Goal: Book appointment/travel/reservation

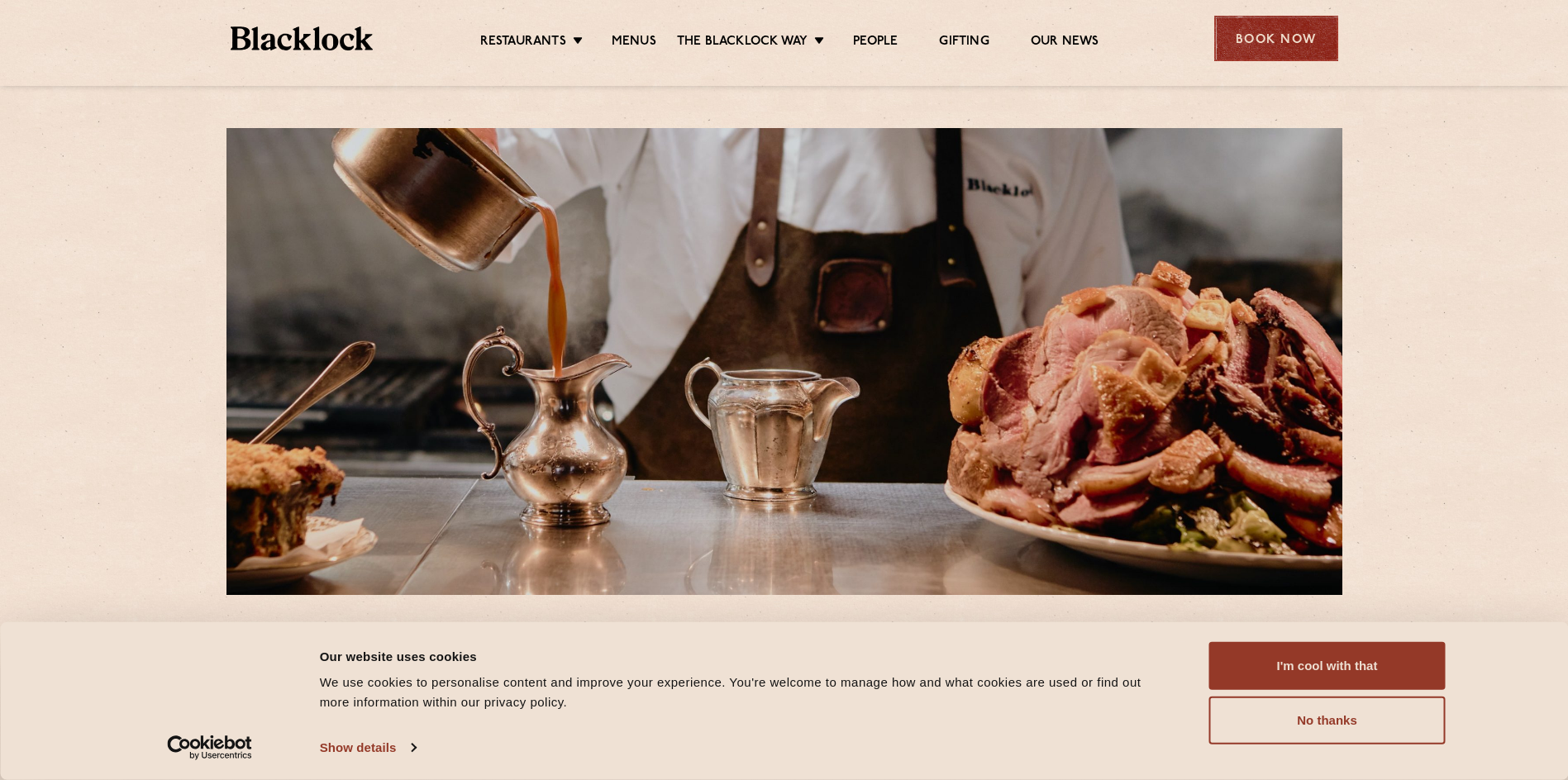
click at [1298, 40] on div "Book Now" at bounding box center [1275, 38] width 124 height 45
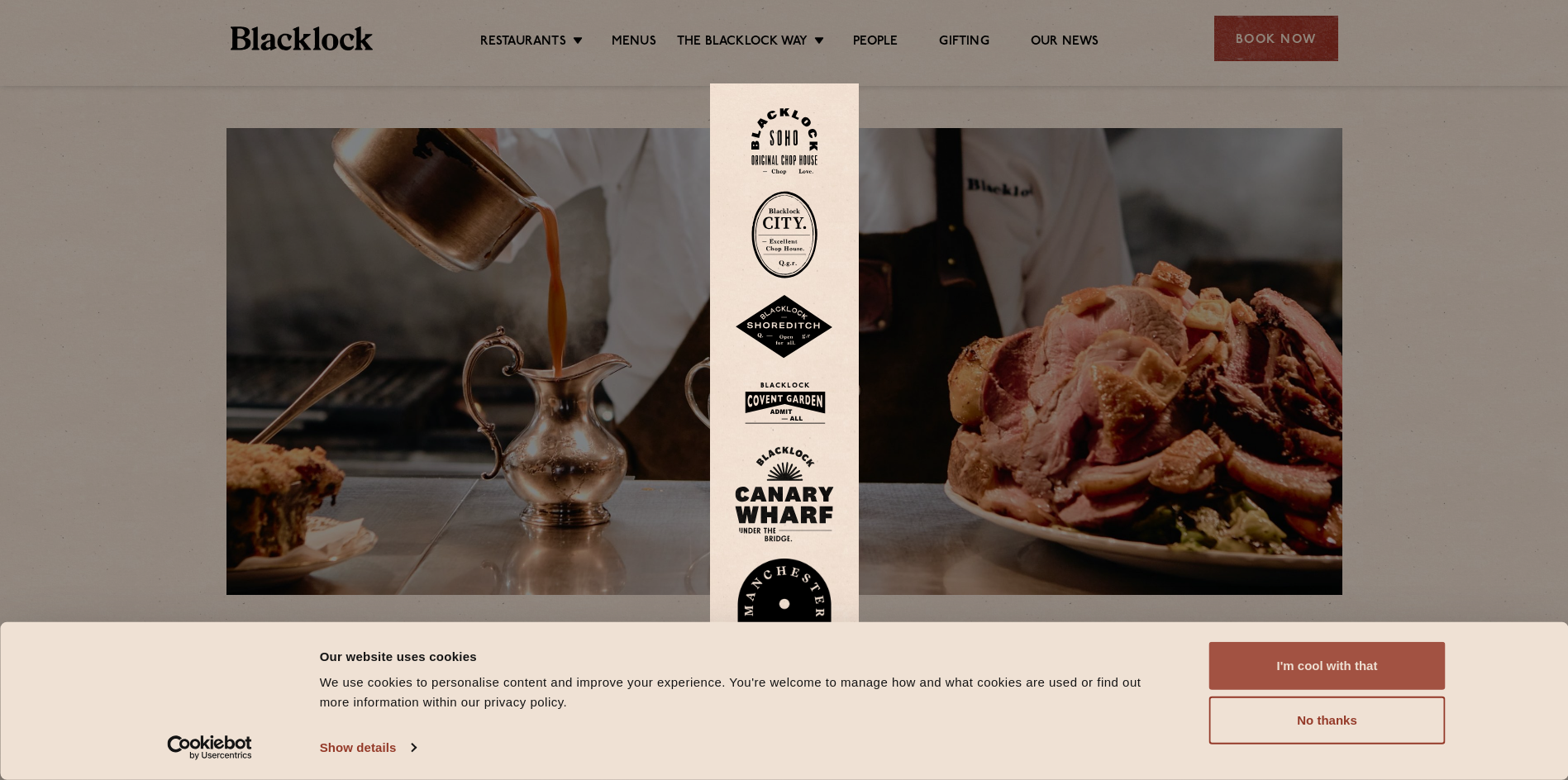
click at [1368, 667] on button "I'm cool with that" at bounding box center [1326, 665] width 236 height 48
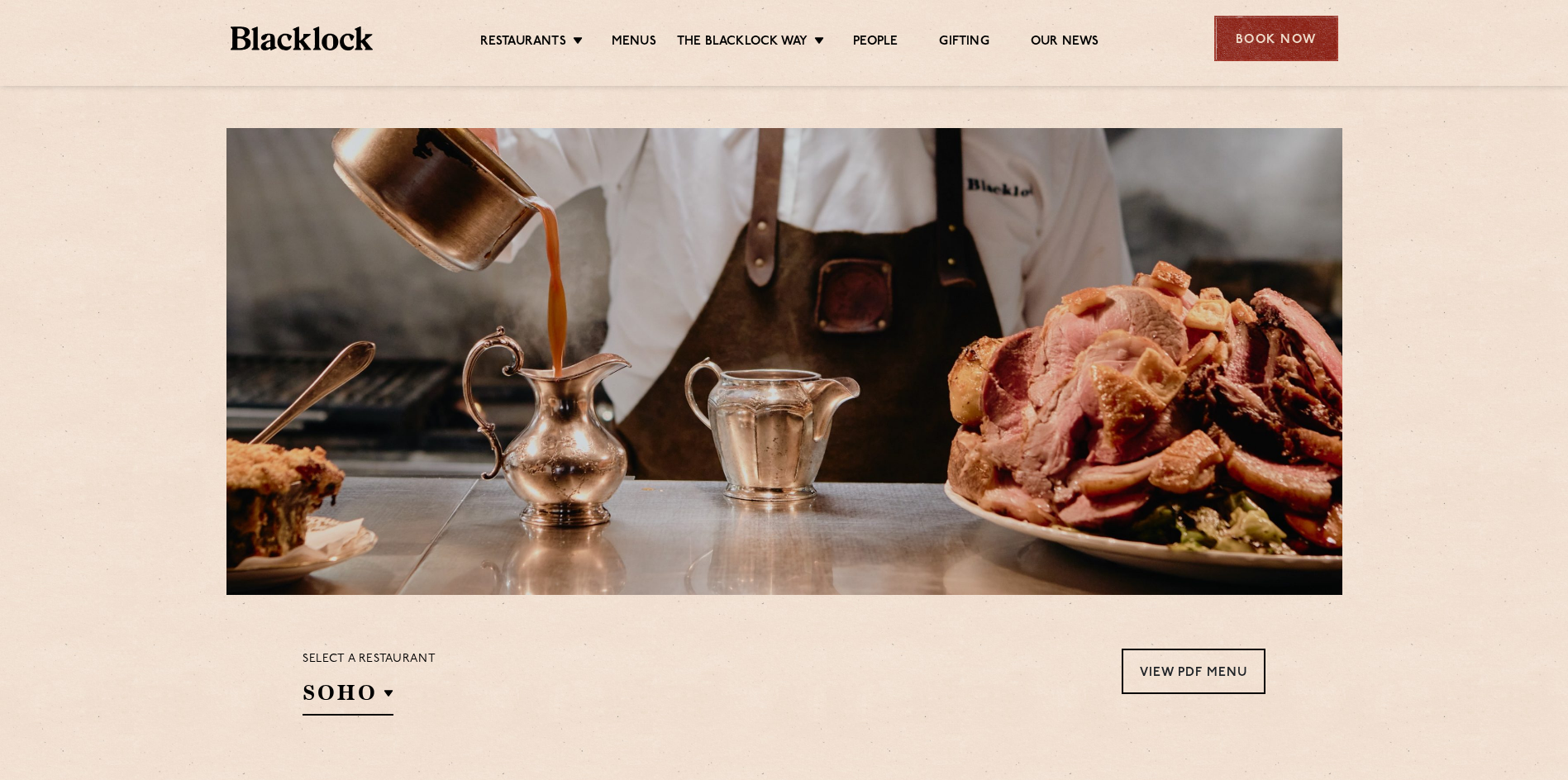
click at [1279, 31] on div "Book Now" at bounding box center [1275, 38] width 124 height 45
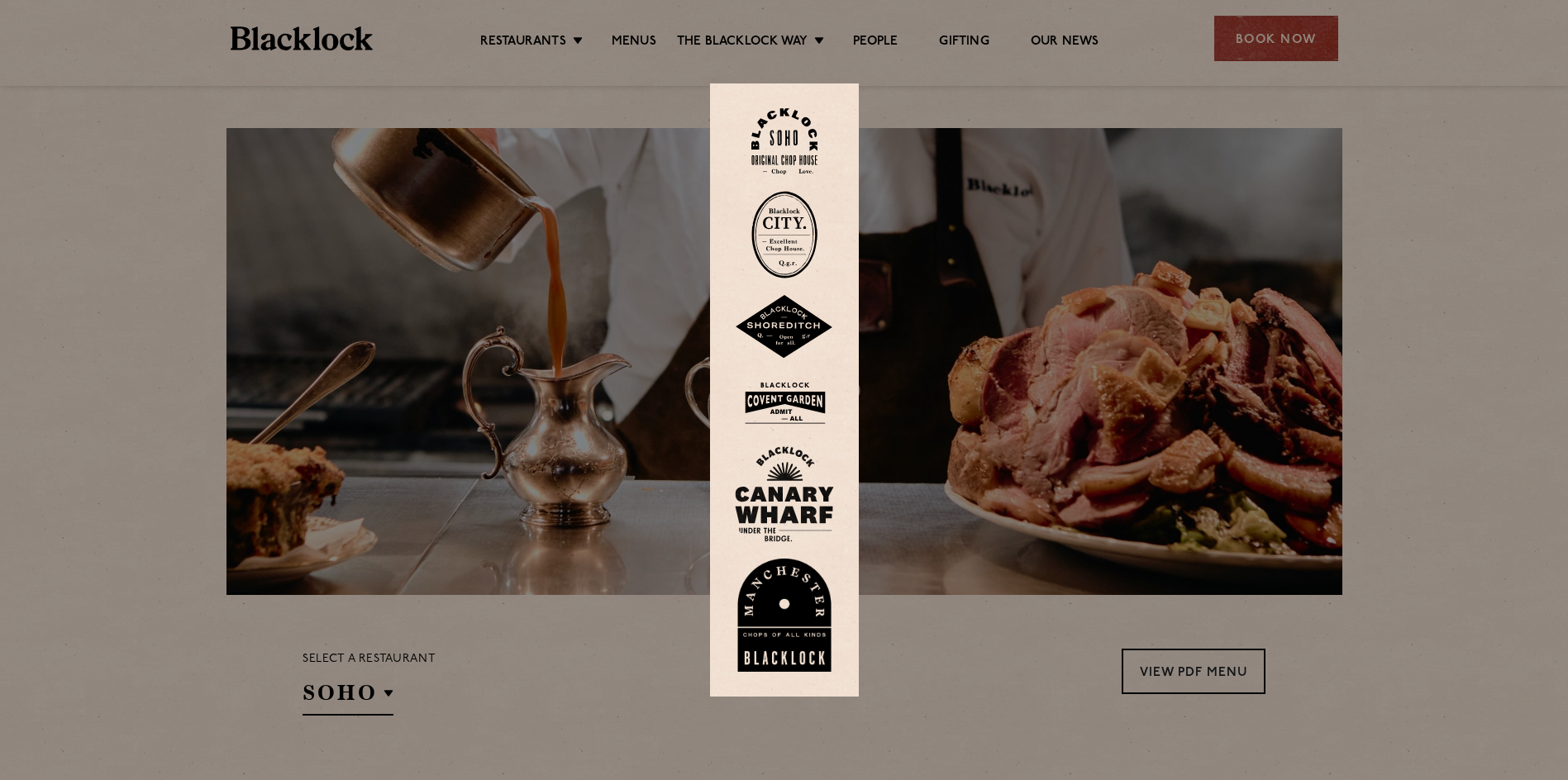
click at [777, 130] on img at bounding box center [785, 142] width 67 height 67
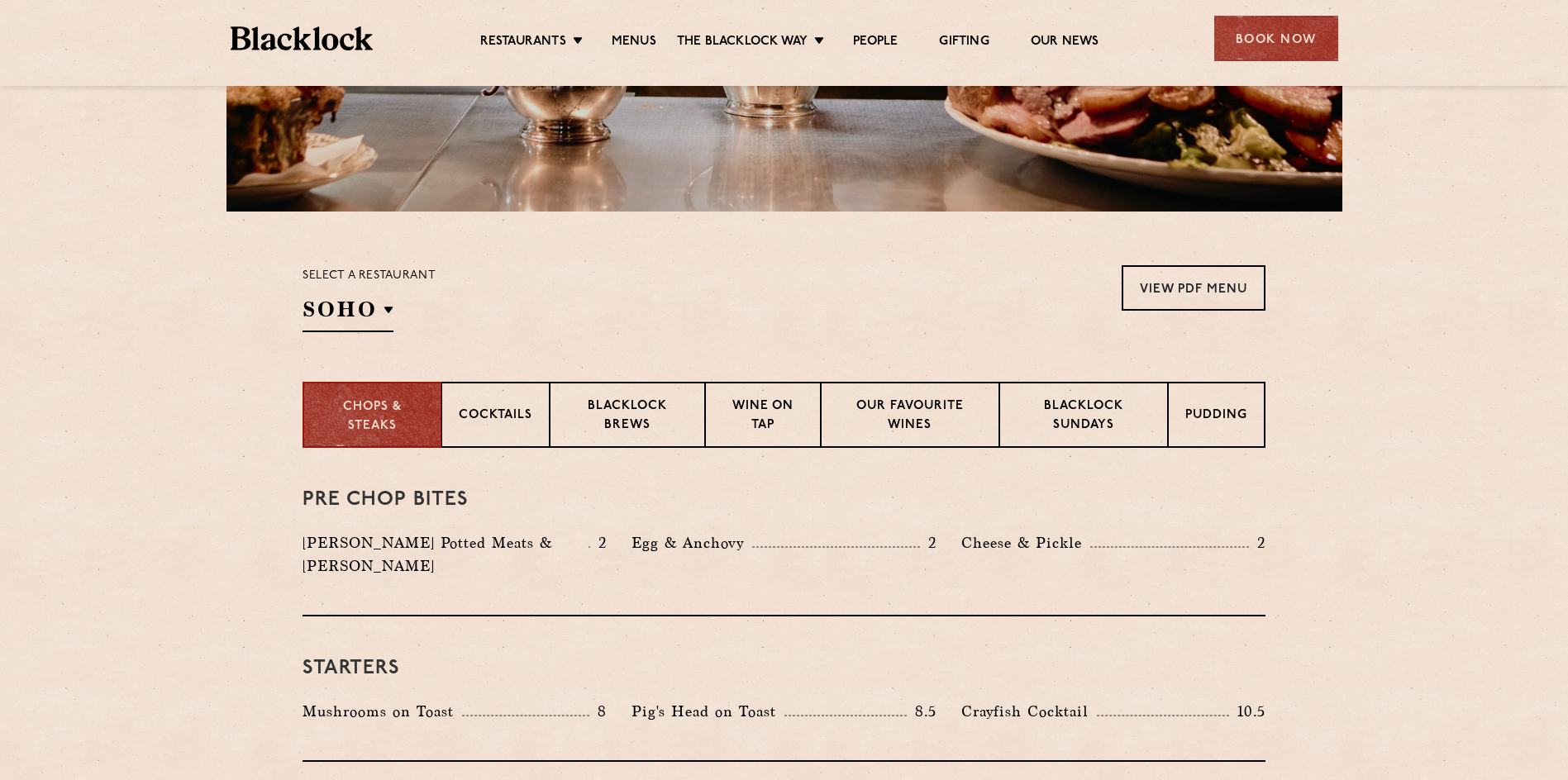
scroll to position [413, 0]
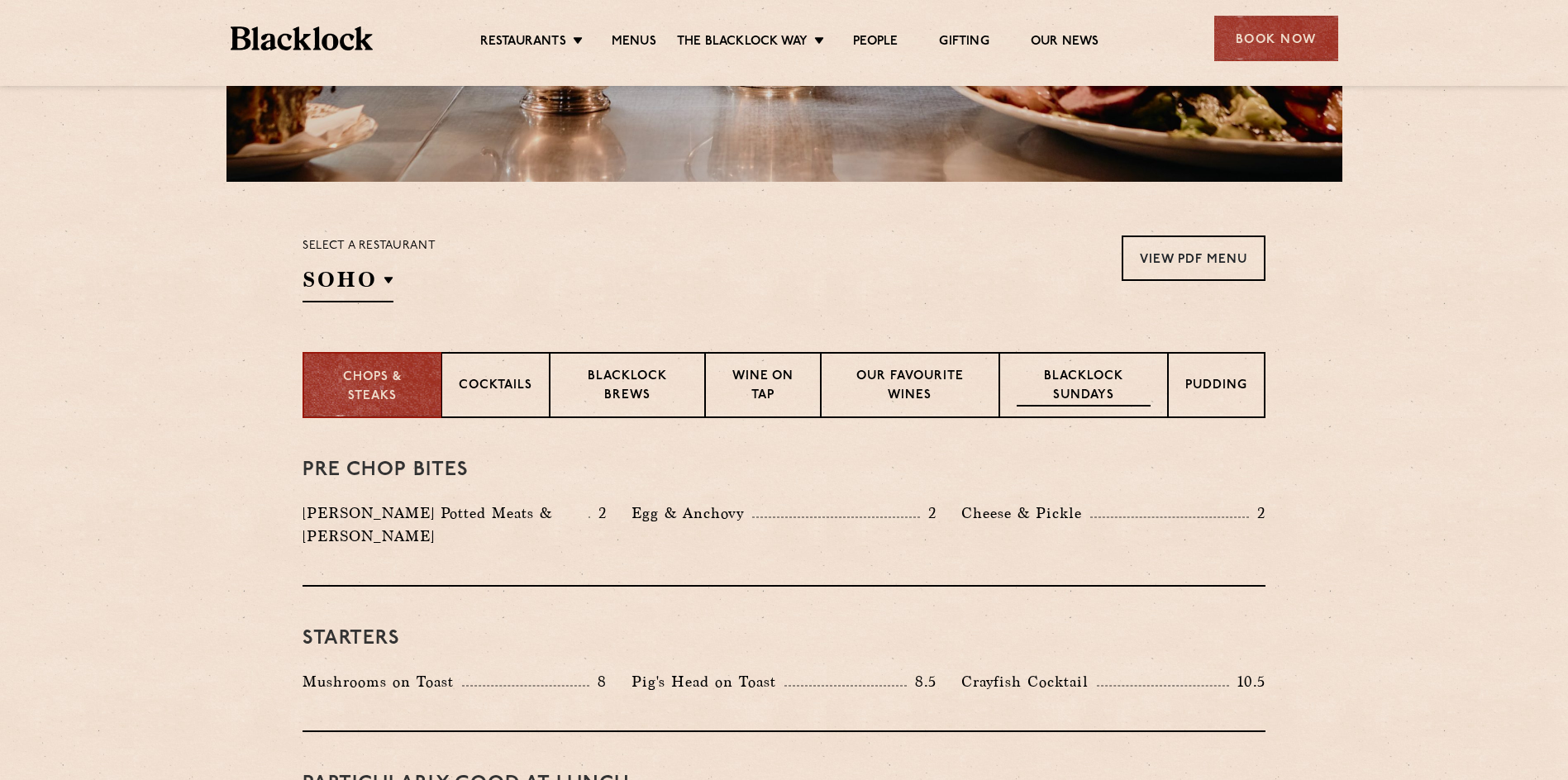
click at [1058, 390] on p "Blacklock Sundays" at bounding box center [1084, 388] width 134 height 39
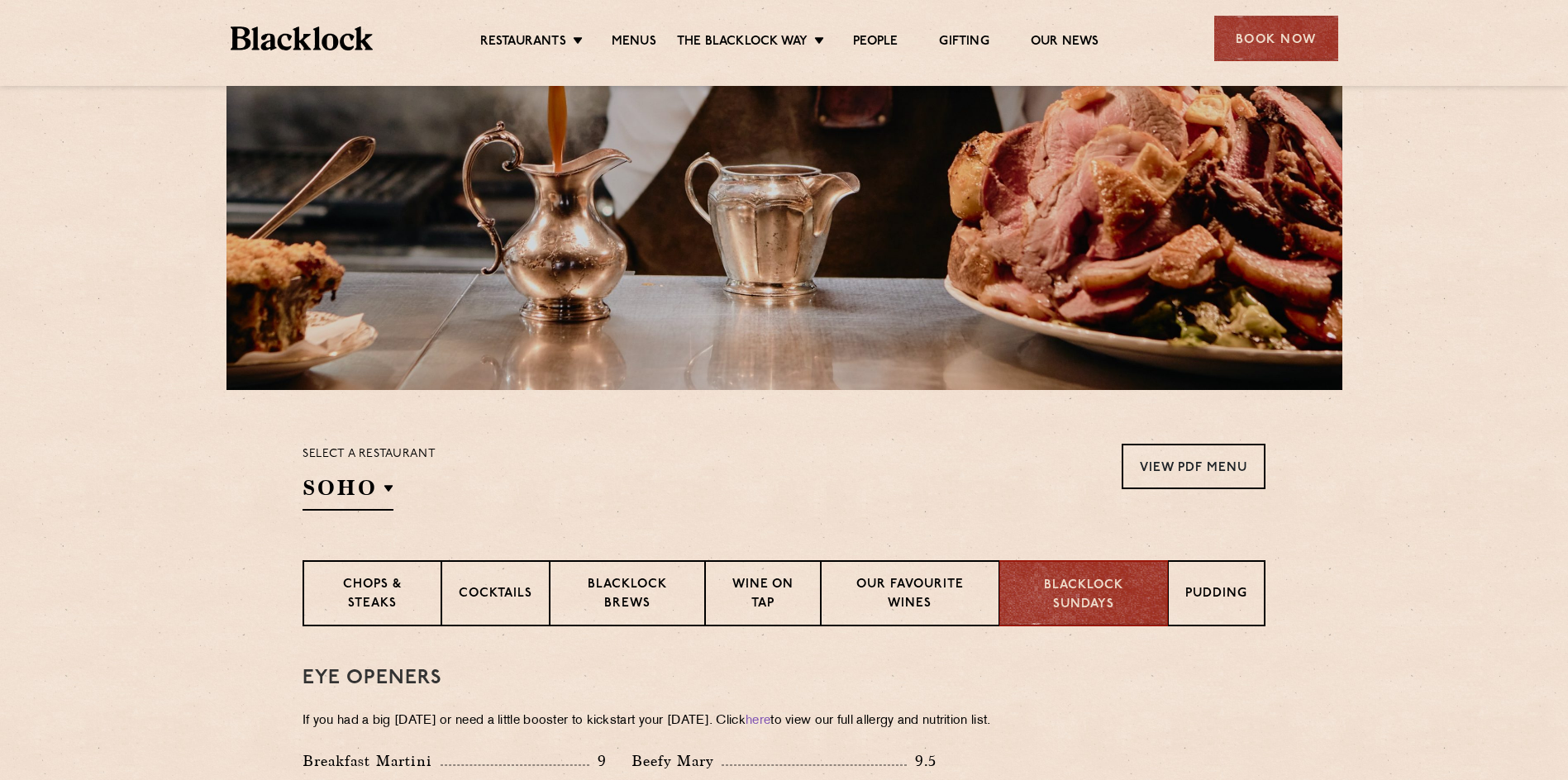
scroll to position [0, 0]
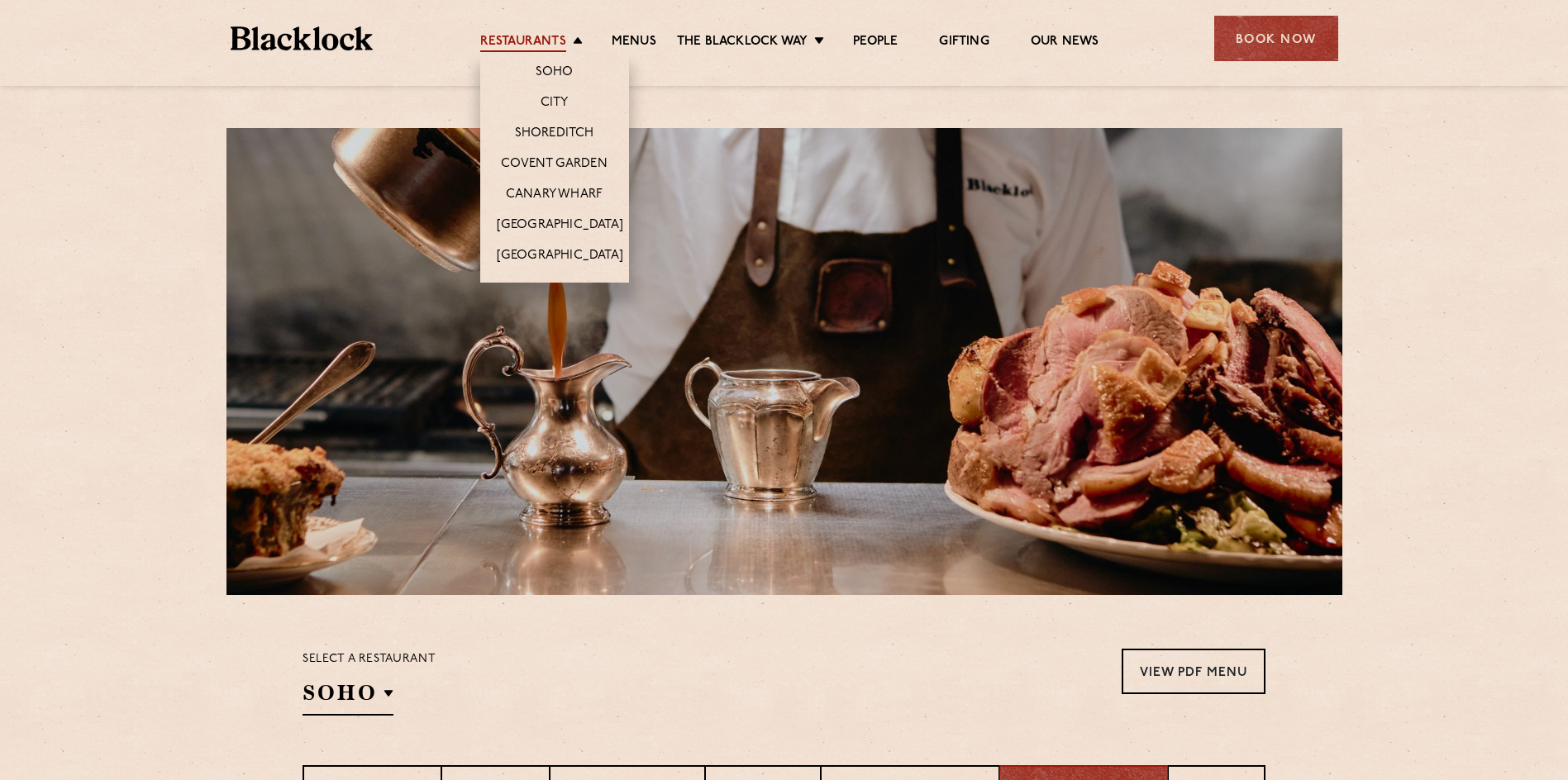
click at [561, 44] on link "Restaurants" at bounding box center [524, 43] width 86 height 19
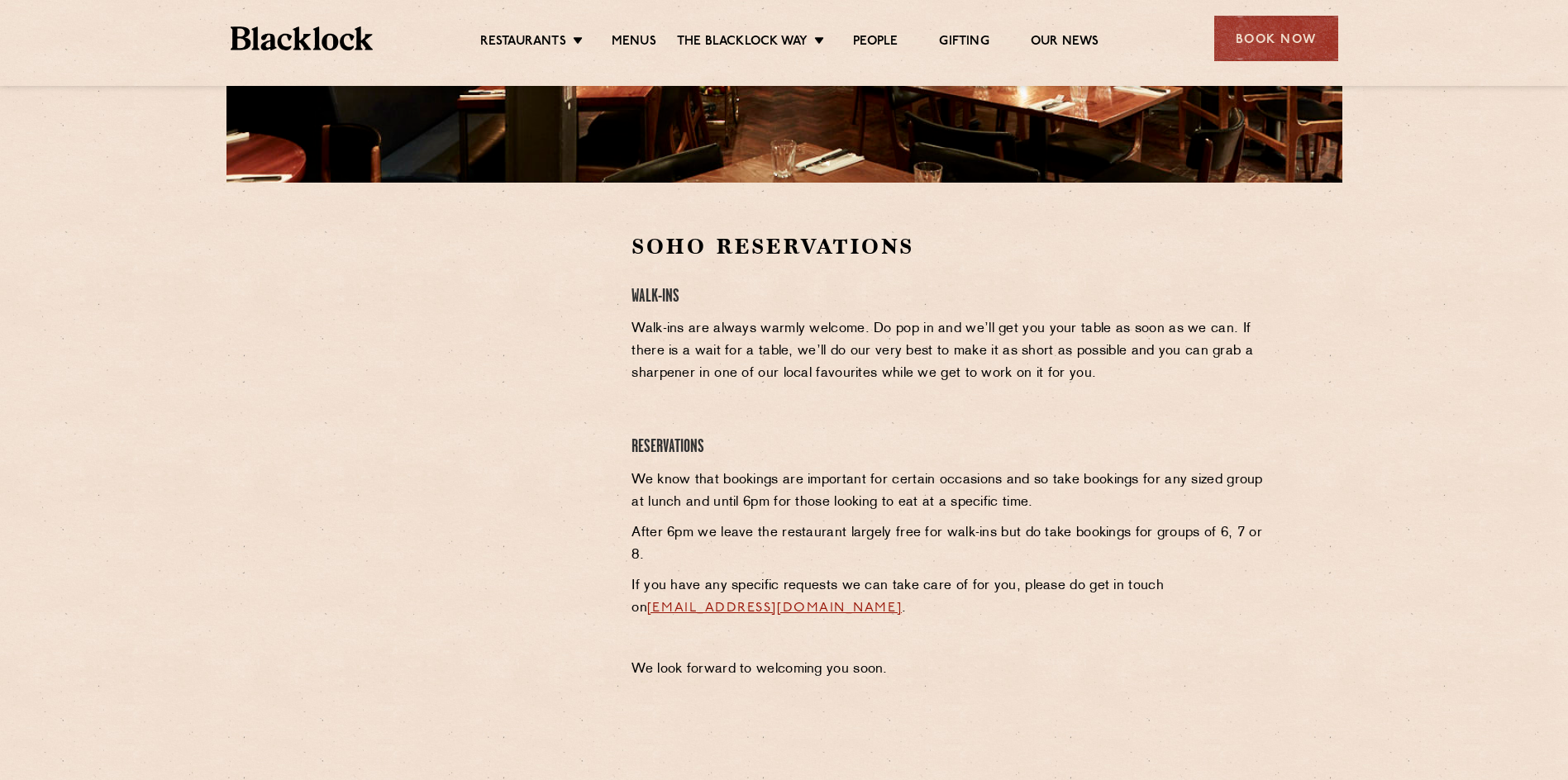
scroll to position [496, 0]
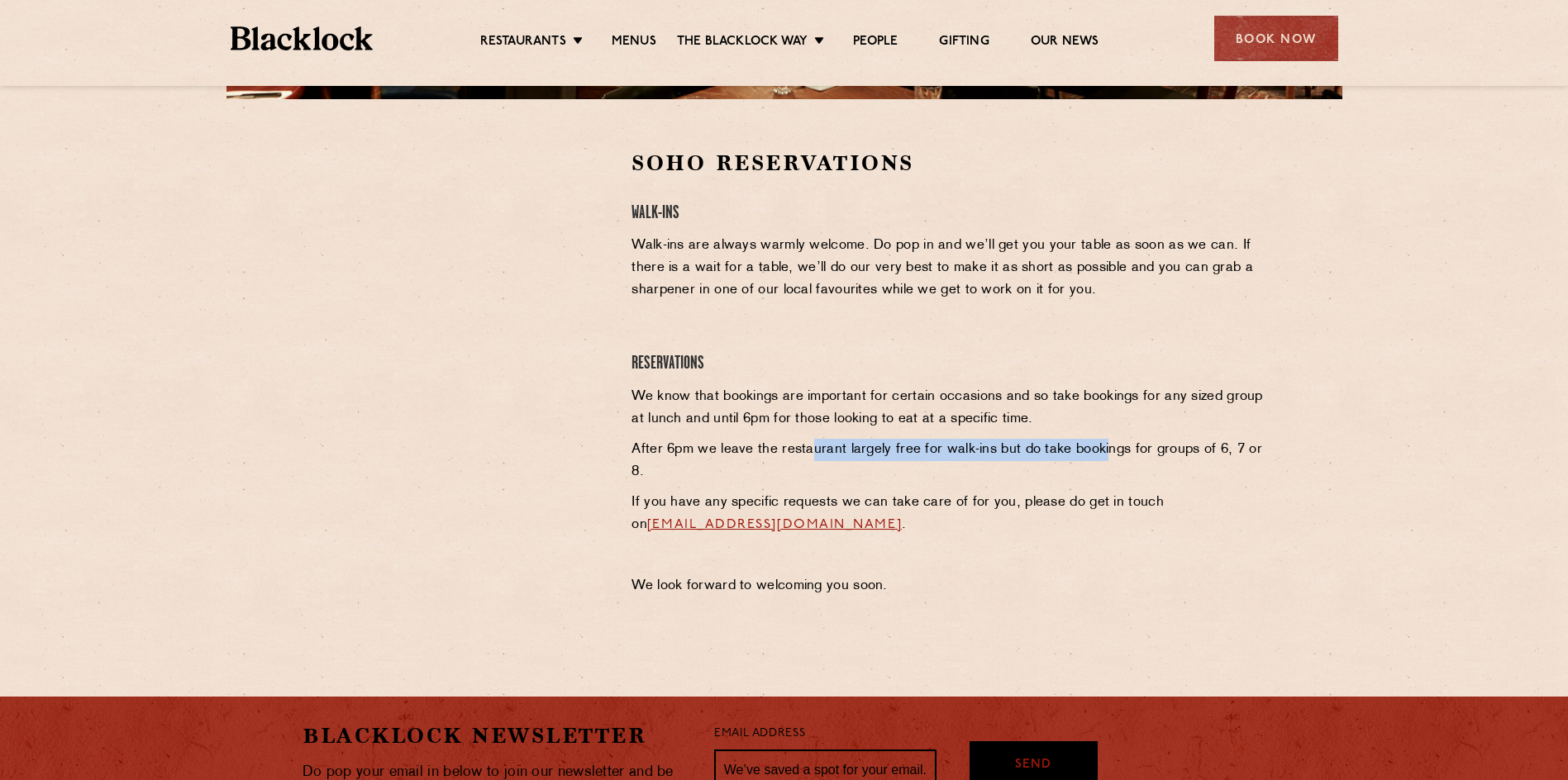
drag, startPoint x: 811, startPoint y: 449, endPoint x: 1102, endPoint y: 450, distance: 291.0
click at [1102, 450] on p "After 6pm we leave the restaurant largely free for walk-ins but do take booking…" at bounding box center [948, 461] width 634 height 45
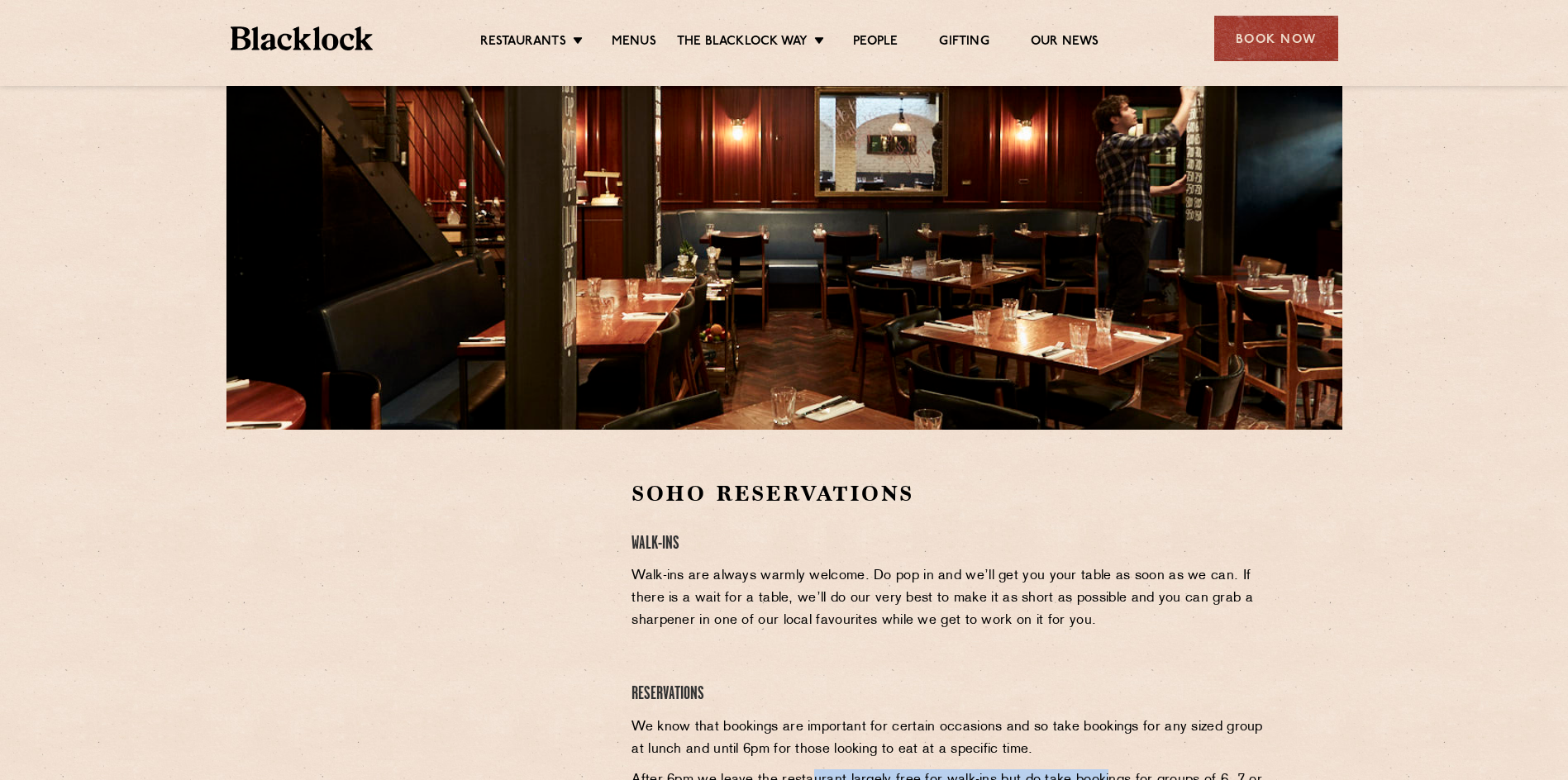
scroll to position [0, 0]
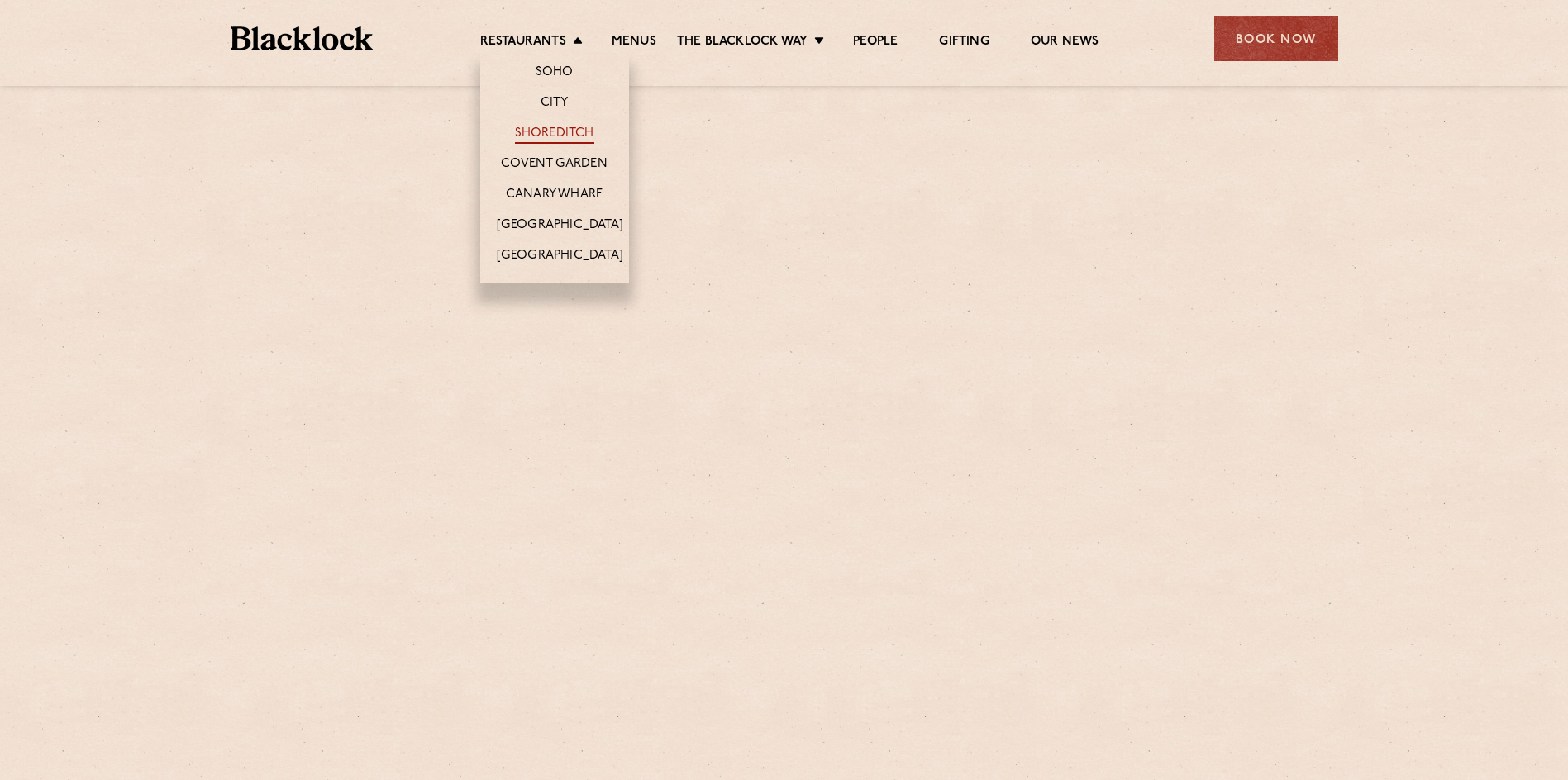
click at [572, 133] on link "Shoreditch" at bounding box center [554, 134] width 79 height 19
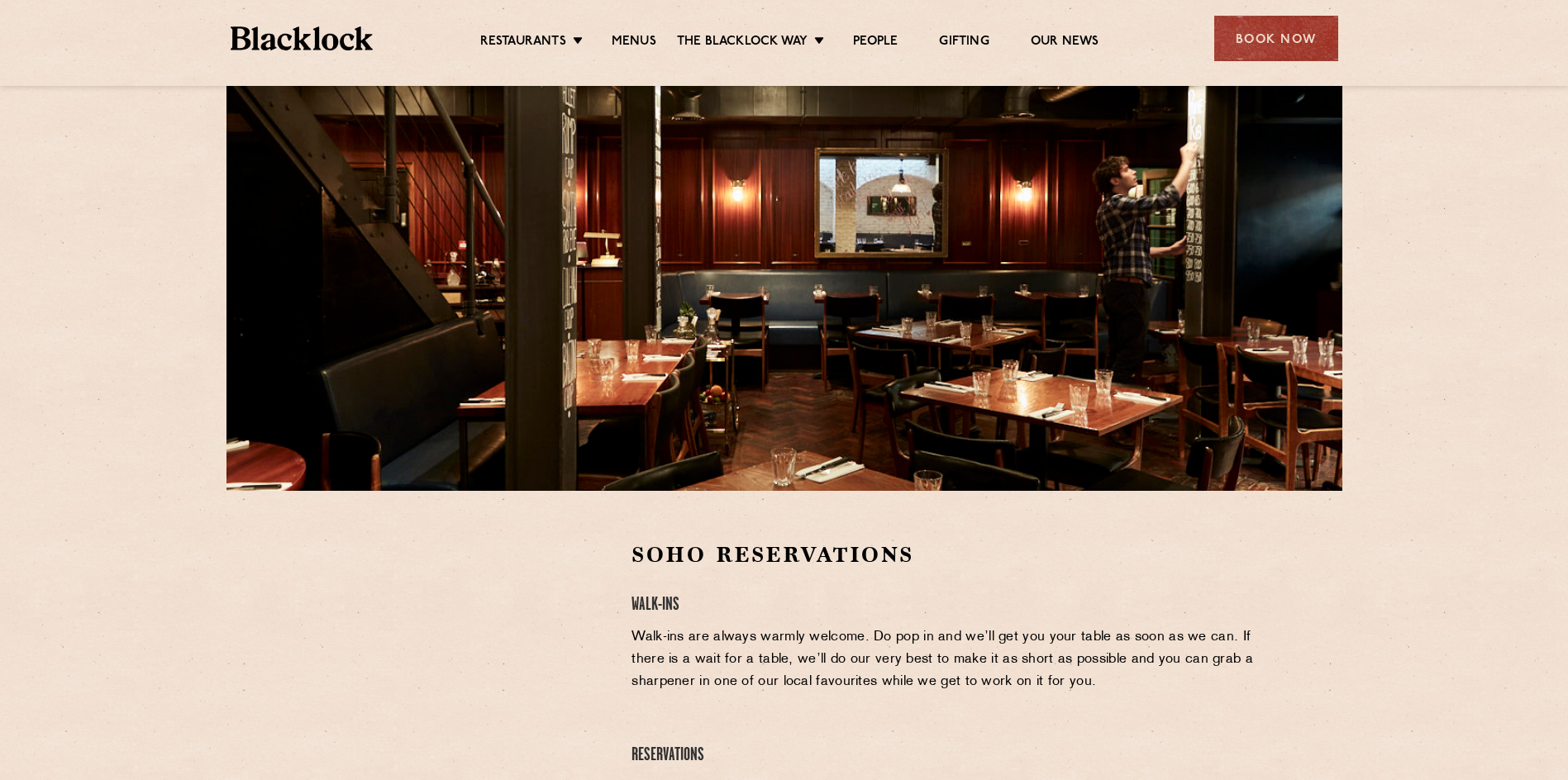
scroll to position [331, 0]
